Goal: Task Accomplishment & Management: Manage account settings

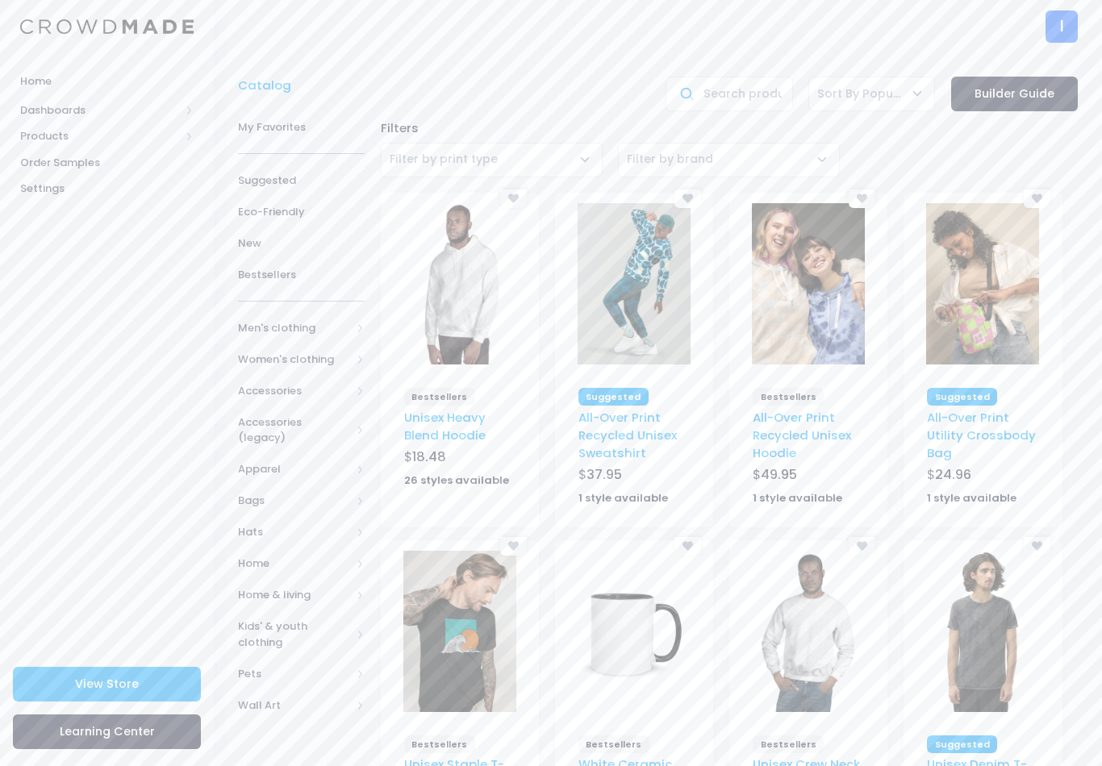
click at [144, 694] on link "View Store" at bounding box center [107, 684] width 188 height 35
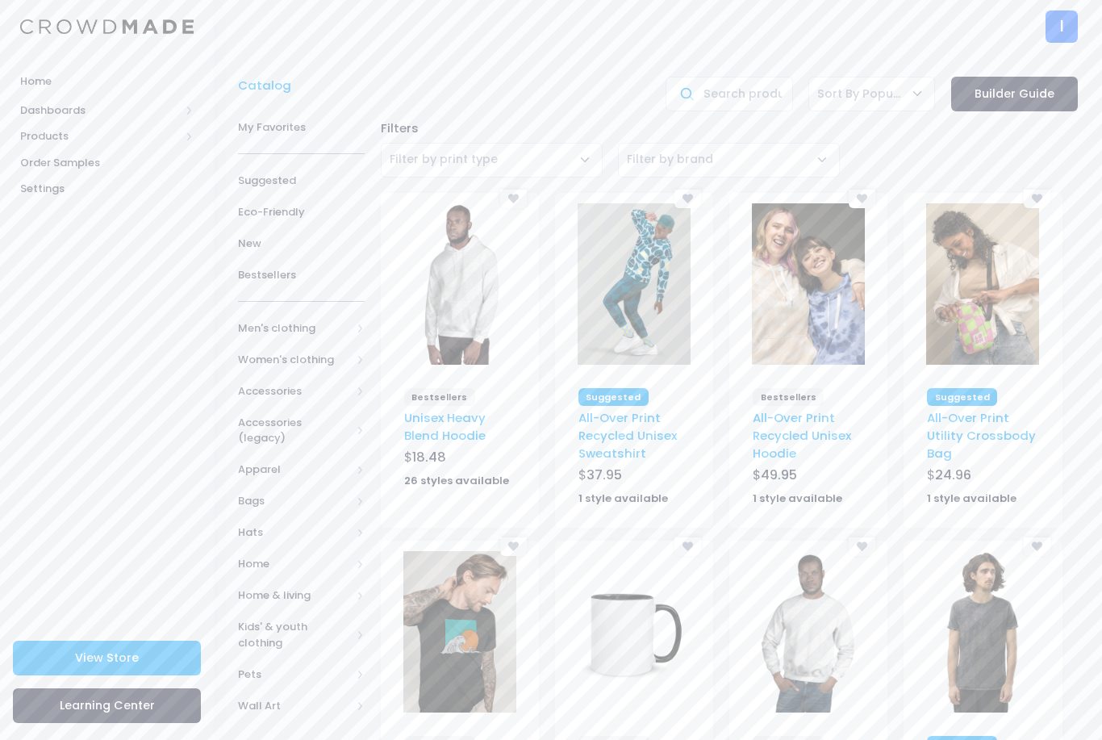
click at [30, 130] on span "Products" at bounding box center [100, 136] width 160 height 16
click at [63, 181] on span "Product Editor" at bounding box center [121, 189] width 148 height 16
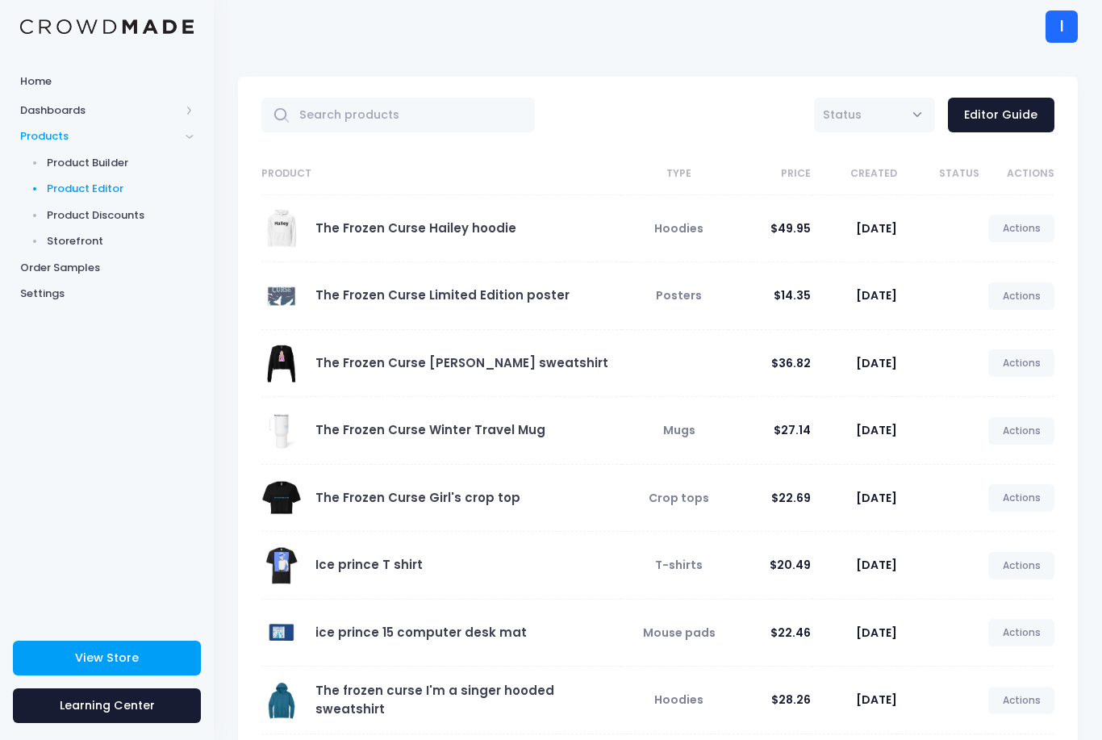
click at [1021, 229] on link "Actions" at bounding box center [1021, 228] width 66 height 27
click at [982, 268] on link "Edit" at bounding box center [1003, 268] width 85 height 28
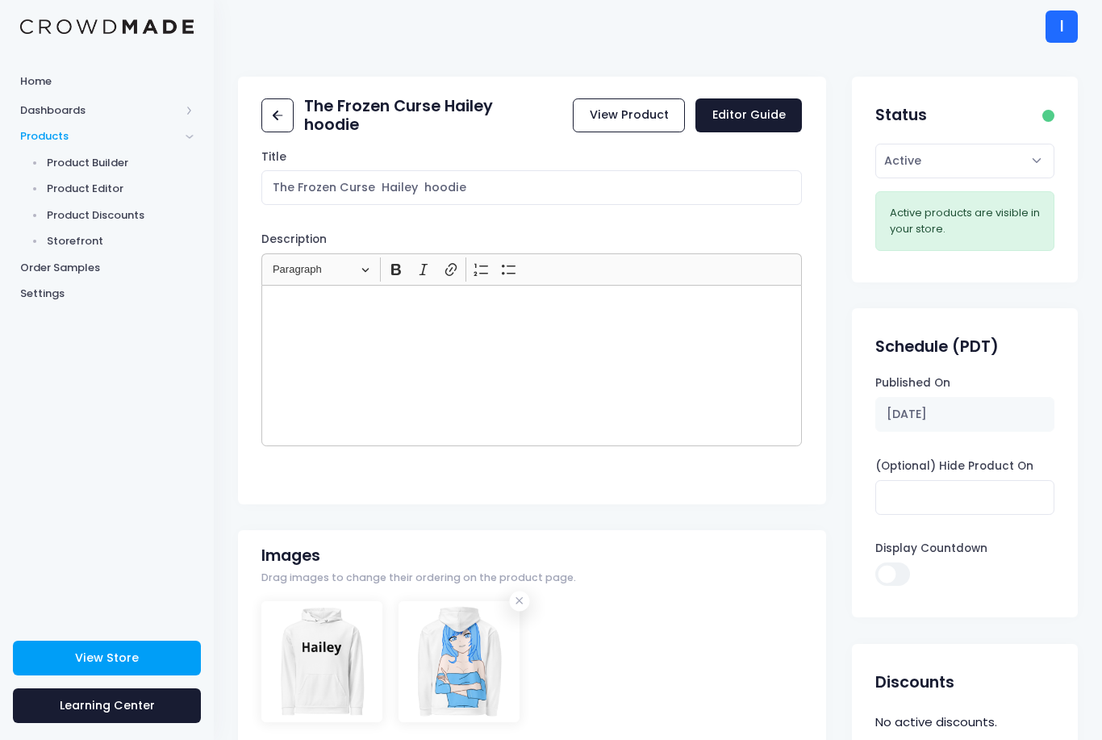
click at [463, 668] on div at bounding box center [458, 661] width 121 height 121
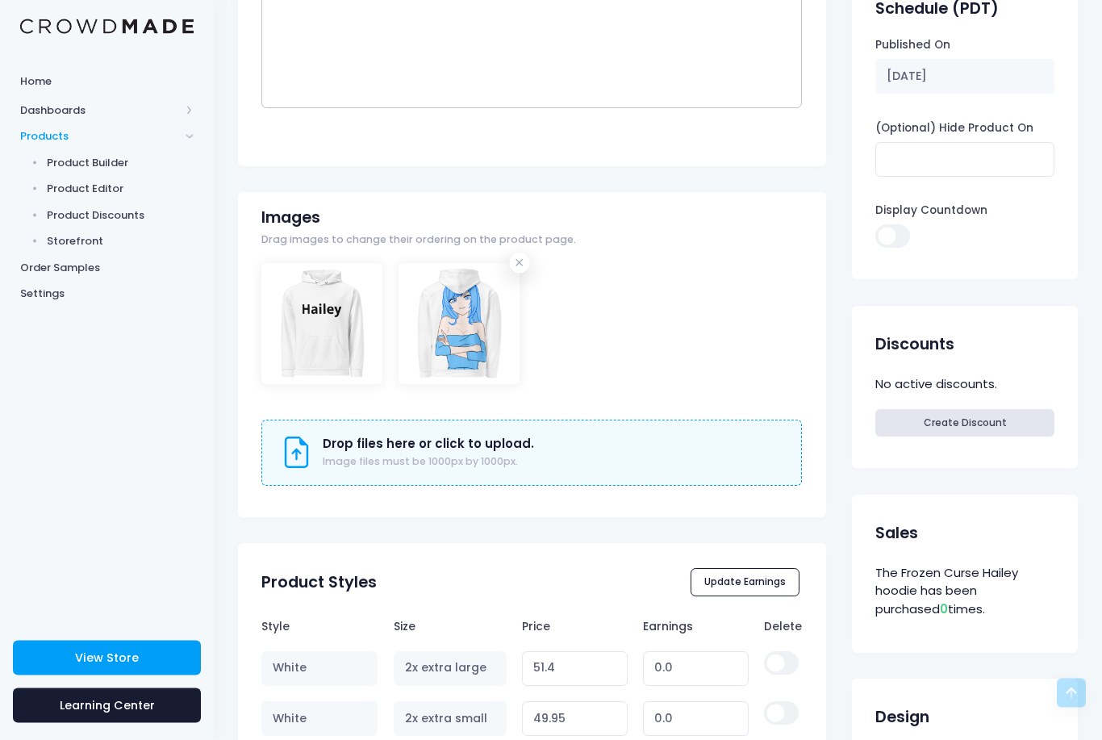
scroll to position [342, 0]
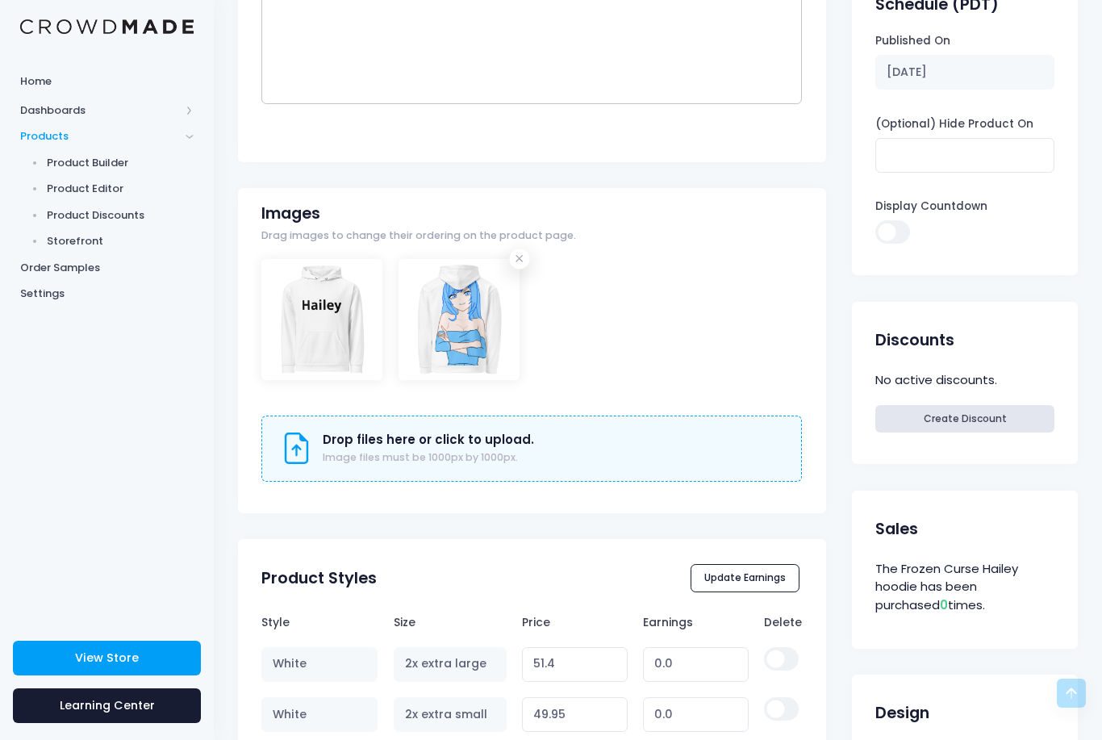
click at [476, 319] on div at bounding box center [458, 319] width 121 height 121
click at [468, 328] on div at bounding box center [458, 319] width 121 height 121
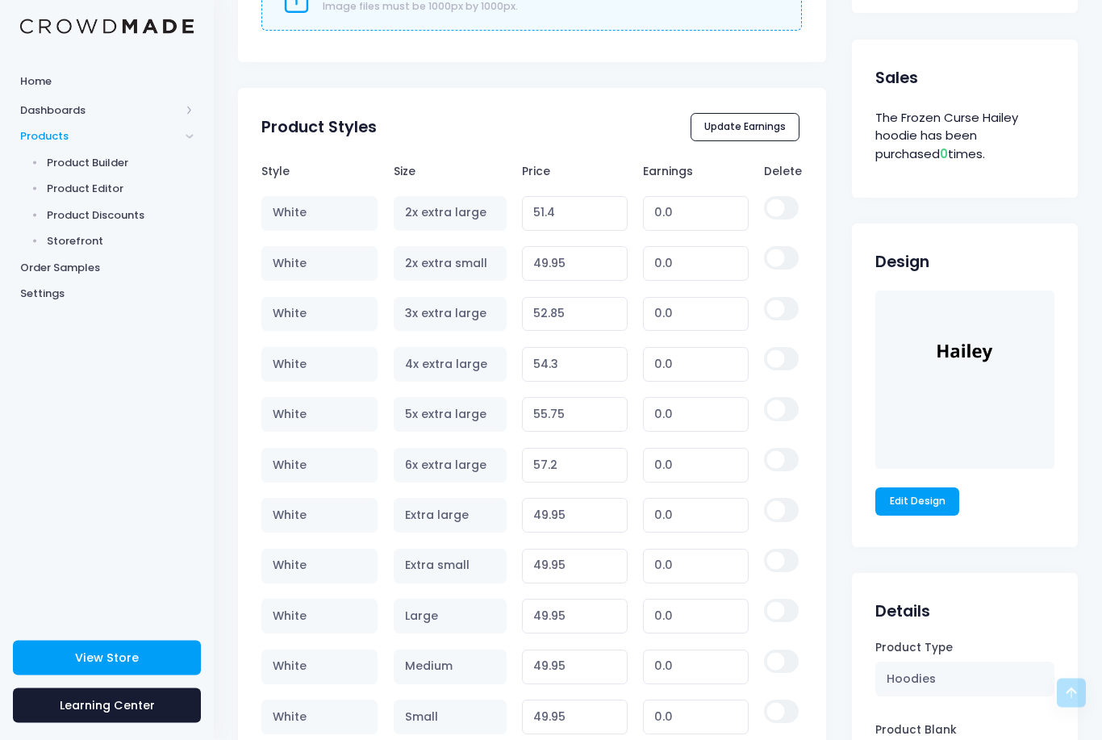
scroll to position [794, 0]
click at [927, 513] on link "Edit Design" at bounding box center [917, 499] width 84 height 27
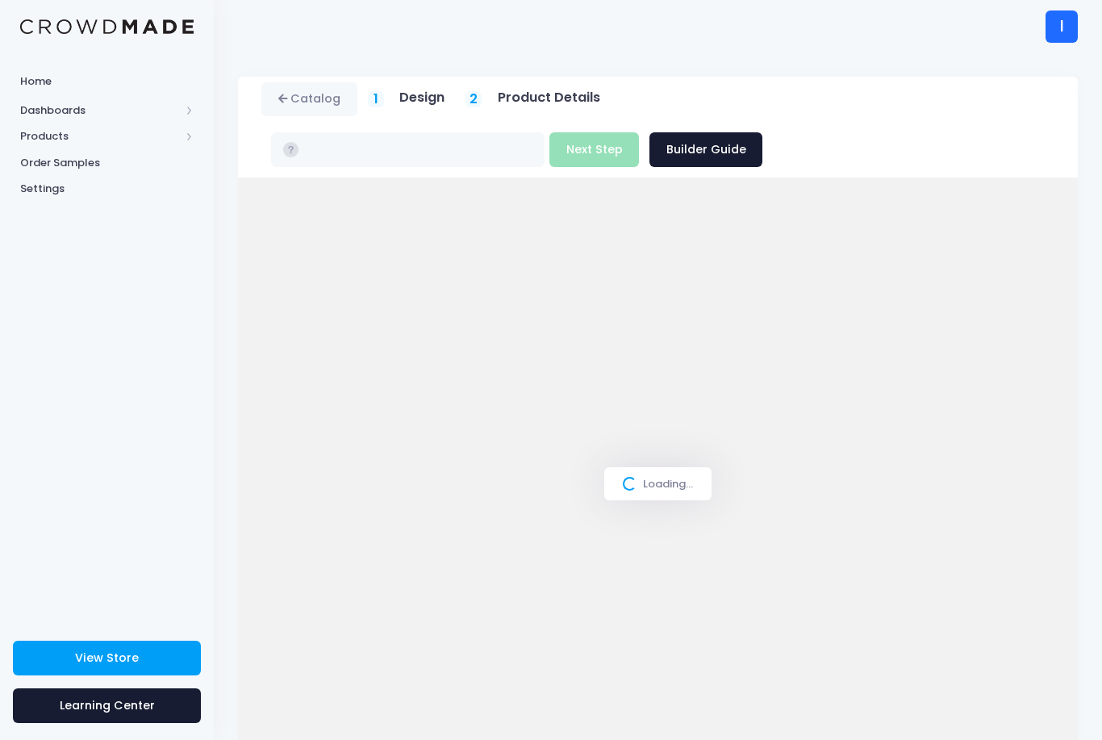
type input "$49.95 - $57.20"
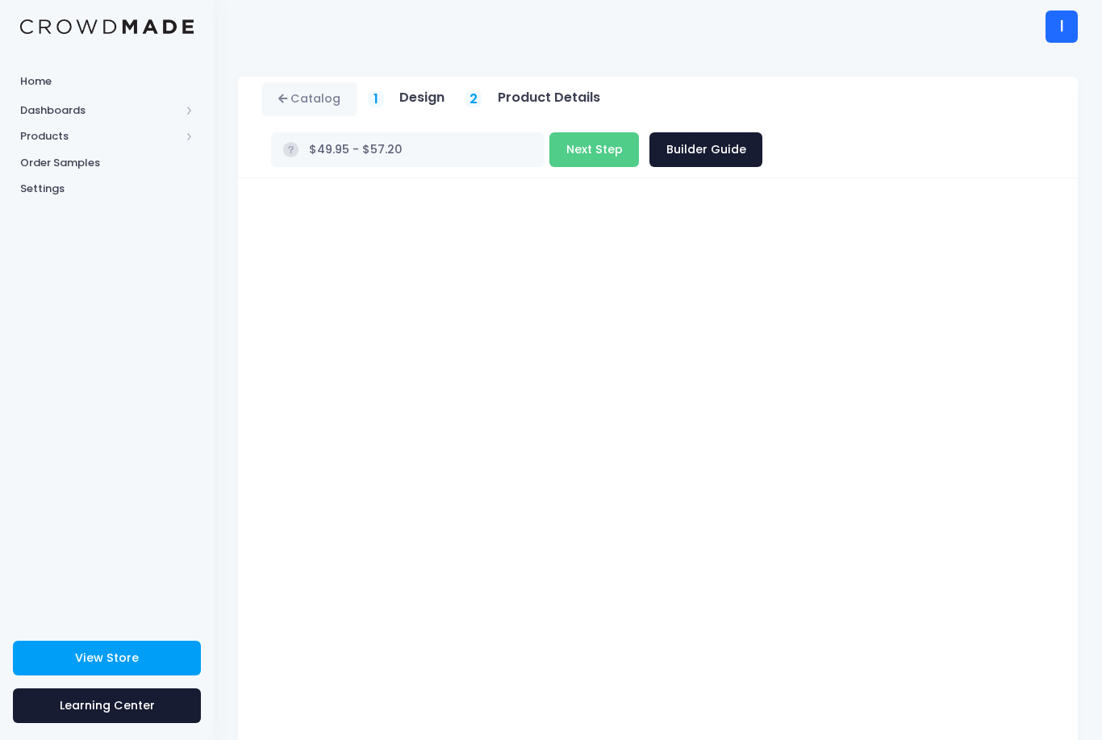
click at [1054, 298] on div at bounding box center [658, 483] width 808 height 569
click at [574, 154] on button "Next Step" at bounding box center [594, 149] width 90 height 35
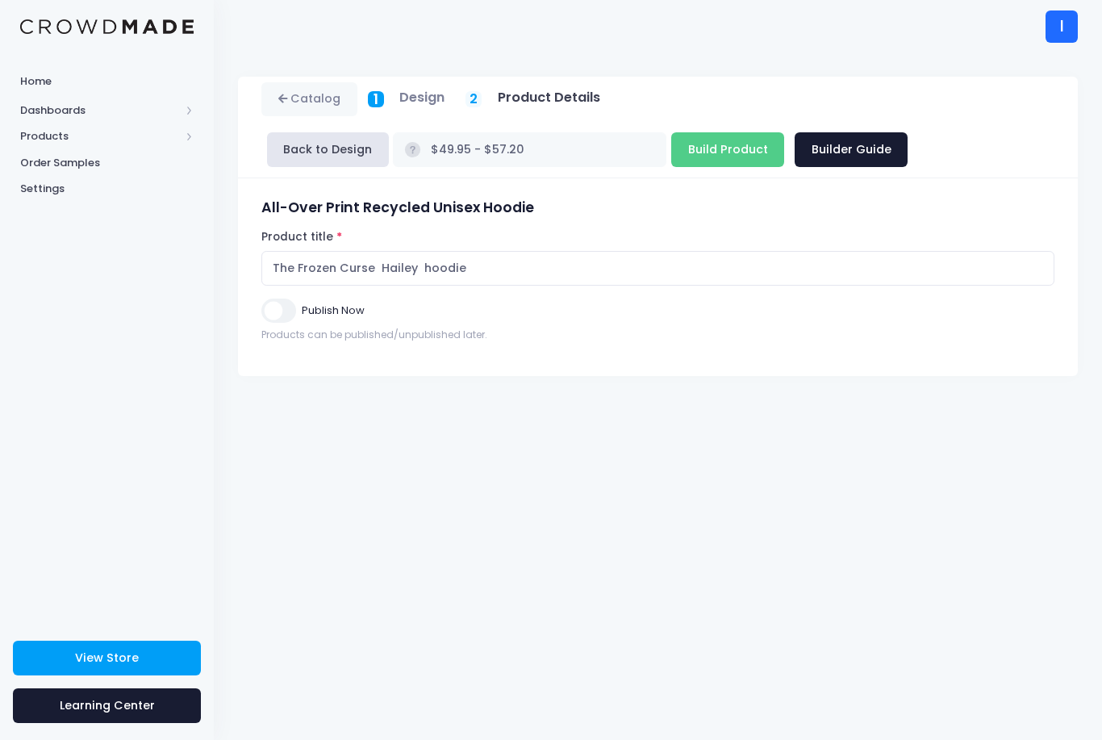
click at [280, 317] on input "Publish Now" at bounding box center [278, 309] width 34 height 23
checkbox input "true"
click at [717, 149] on input "Build Product" at bounding box center [727, 149] width 113 height 35
type input "Building product..."
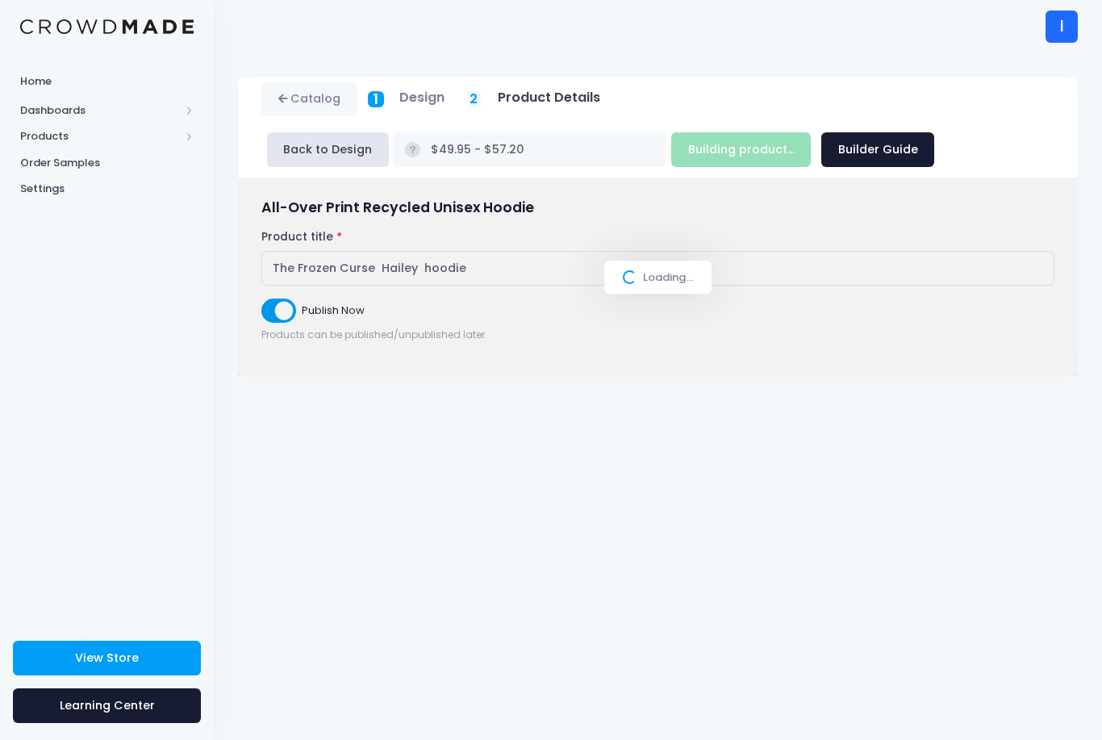
click at [302, 110] on link "Catalog" at bounding box center [309, 99] width 96 height 35
